Goal: Check status: Check status

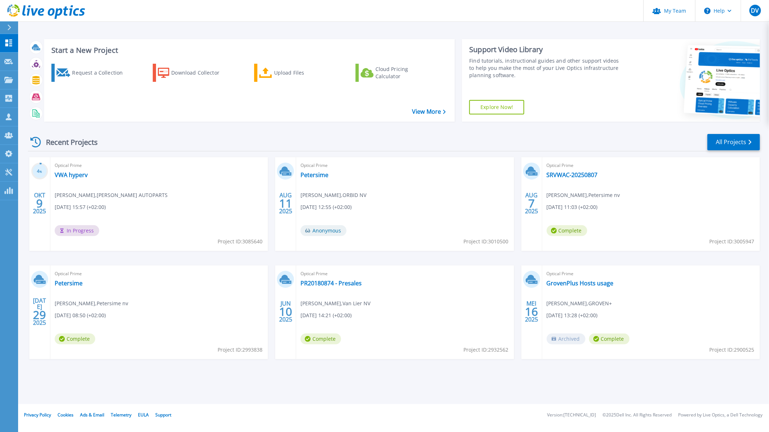
click at [179, 139] on div "Recent Projects All Projects" at bounding box center [394, 142] width 732 height 18
click at [70, 177] on link "VWA hyperv" at bounding box center [71, 174] width 33 height 7
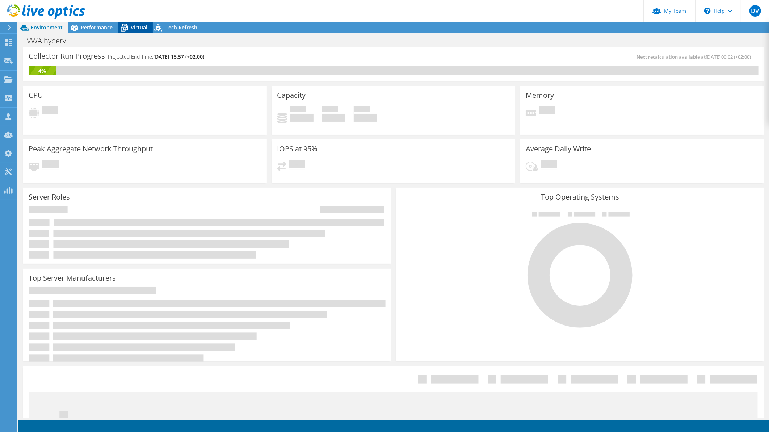
click at [134, 29] on span "Virtual" at bounding box center [139, 27] width 17 height 7
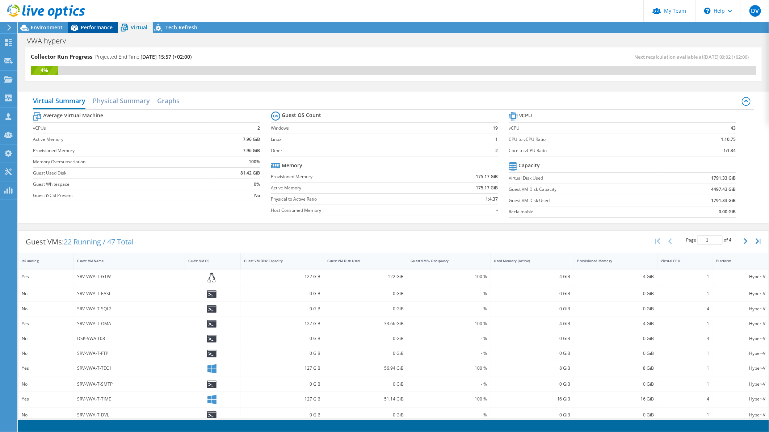
click at [96, 28] on span "Performance" at bounding box center [97, 27] width 32 height 7
